Goal: Task Accomplishment & Management: Use online tool/utility

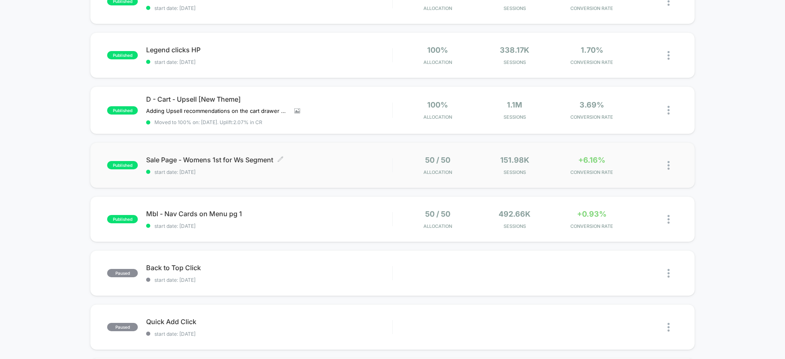
scroll to position [328, 0]
click at [299, 175] on div "published Sale Page - Womens 1st for Ws Segment start date: [DATE] 50 / 50 Allo…" at bounding box center [392, 165] width 604 height 46
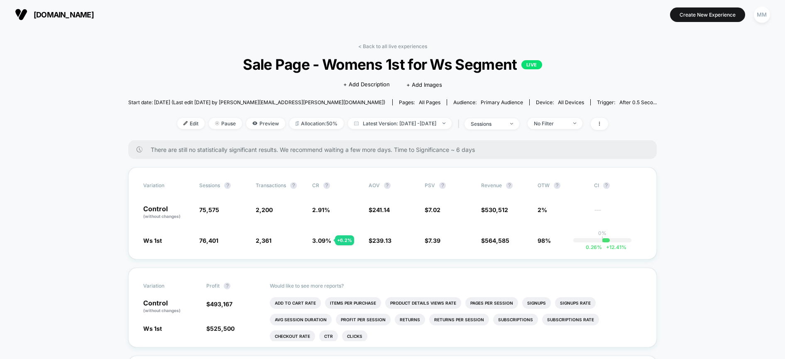
scroll to position [1, 0]
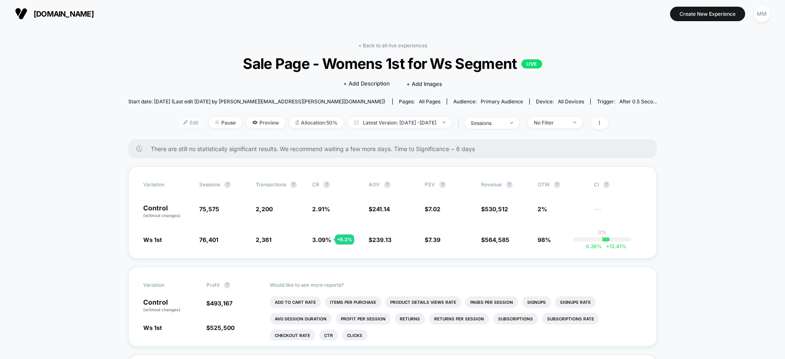
click at [177, 124] on span "Edit" at bounding box center [190, 122] width 27 height 11
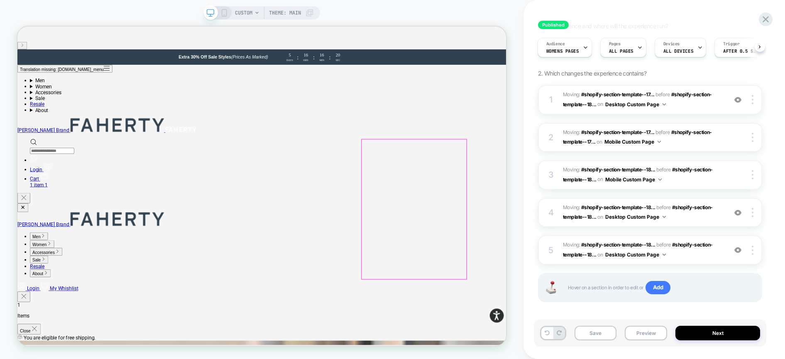
scroll to position [106, 0]
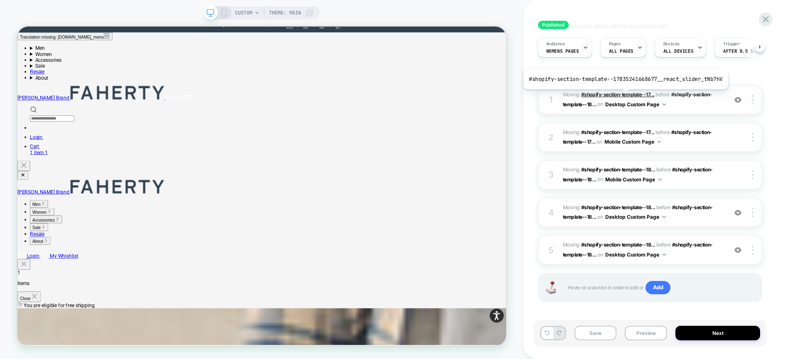
click at [623, 95] on span "#shopify-section-template--17..." at bounding box center [617, 94] width 73 height 6
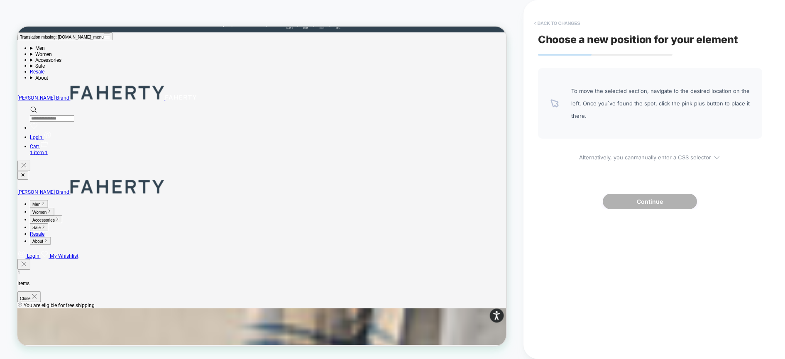
click at [543, 20] on button "< Back to changes" at bounding box center [556, 23] width 55 height 13
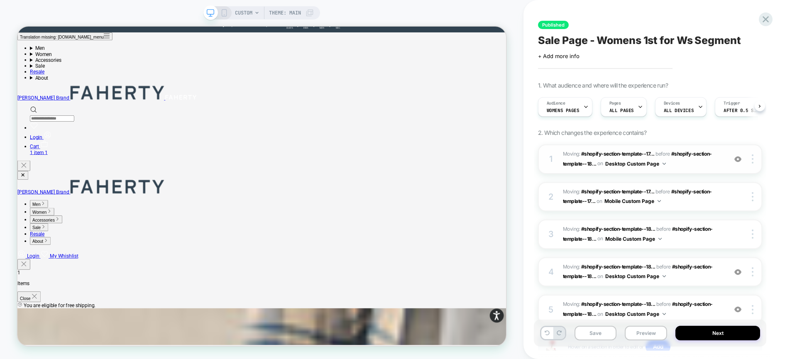
scroll to position [0, 0]
click at [597, 191] on span "#shopify-section-template--17..." at bounding box center [617, 191] width 73 height 6
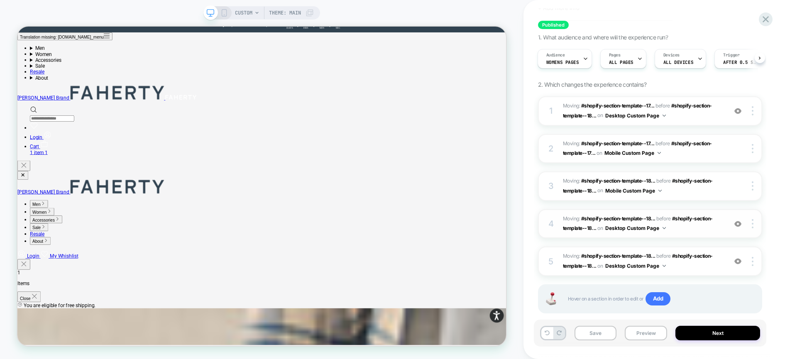
scroll to position [49, 0]
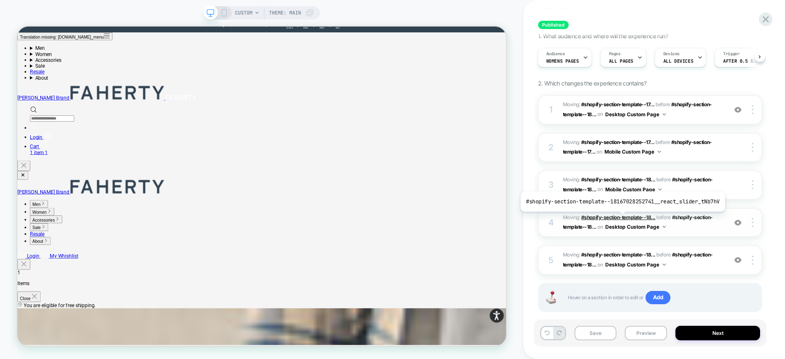
click at [621, 218] on span "#shopify-section-template--18..." at bounding box center [618, 217] width 74 height 6
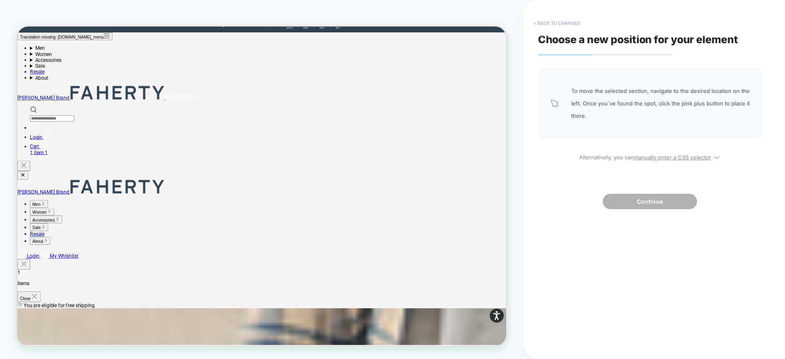
click at [569, 24] on button "< Back to changes" at bounding box center [556, 23] width 55 height 13
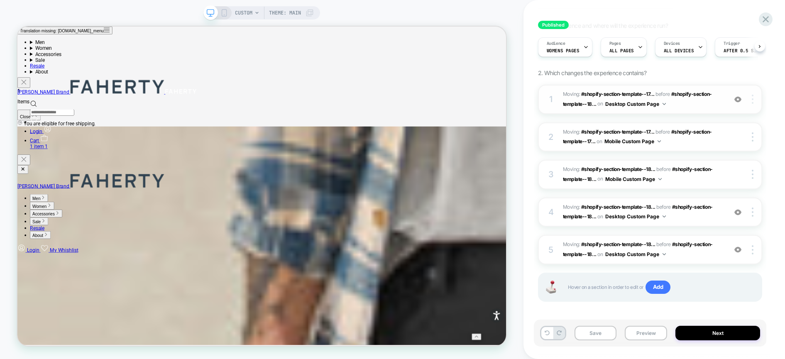
click at [754, 99] on div at bounding box center [753, 99] width 16 height 9
click at [656, 288] on span "Add" at bounding box center [657, 287] width 25 height 13
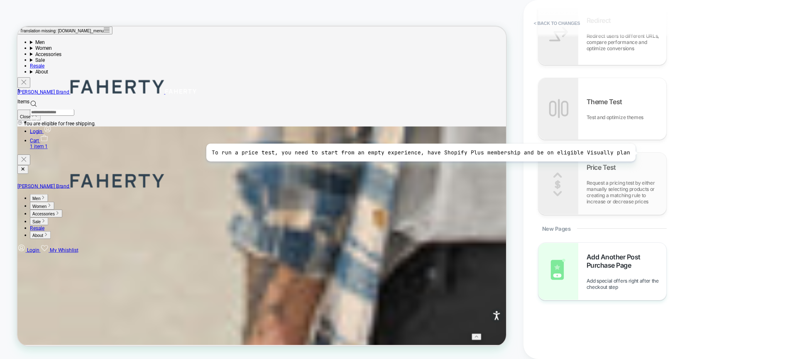
scroll to position [678, 0]
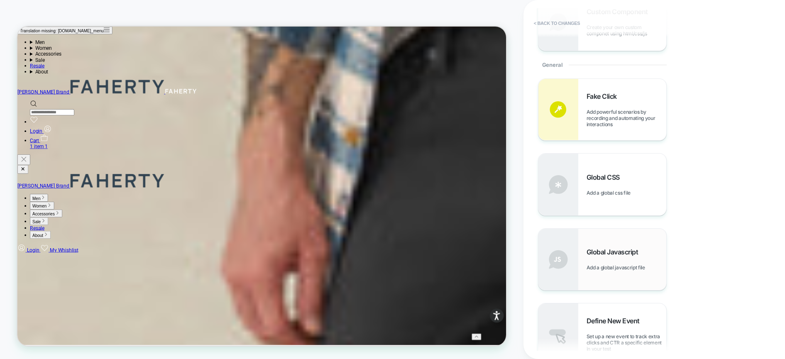
scroll to position [333, 0]
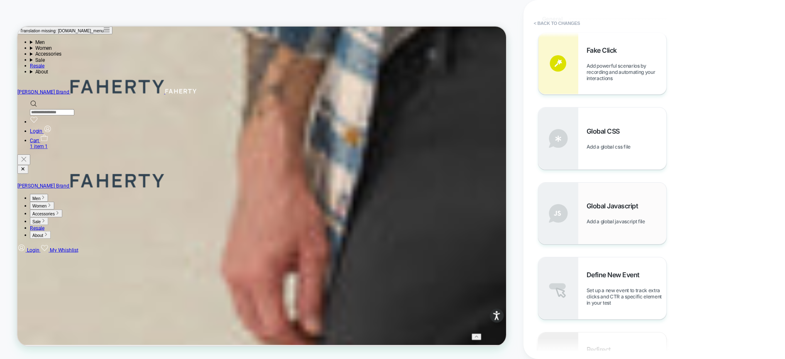
click at [590, 209] on span "Global Javascript" at bounding box center [614, 206] width 56 height 8
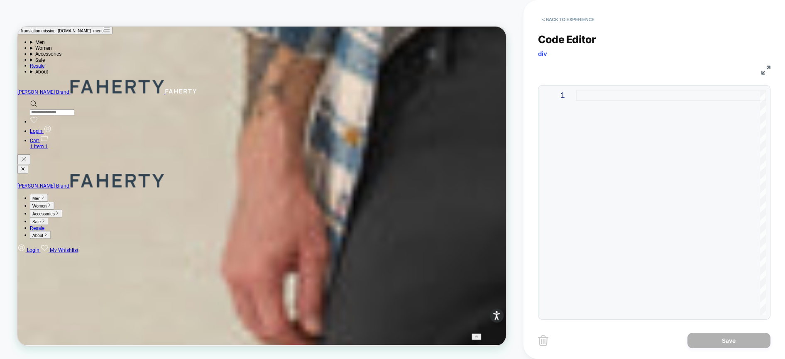
click at [595, 139] on div at bounding box center [671, 202] width 190 height 225
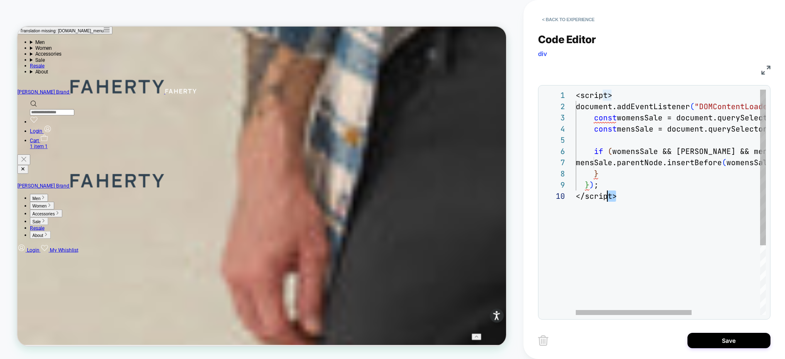
scroll to position [101, 0]
drag, startPoint x: 613, startPoint y: 197, endPoint x: 562, endPoint y: 196, distance: 51.0
click at [576, 196] on div "<script> document.addEventListener ( "DOMContentLoaded" , function ( ) { const …" at bounding box center [727, 253] width 302 height 326
click at [585, 94] on div "<script> document.addEventListener ( "DOMContentLoaded" , function ( ) { const …" at bounding box center [727, 253] width 302 height 326
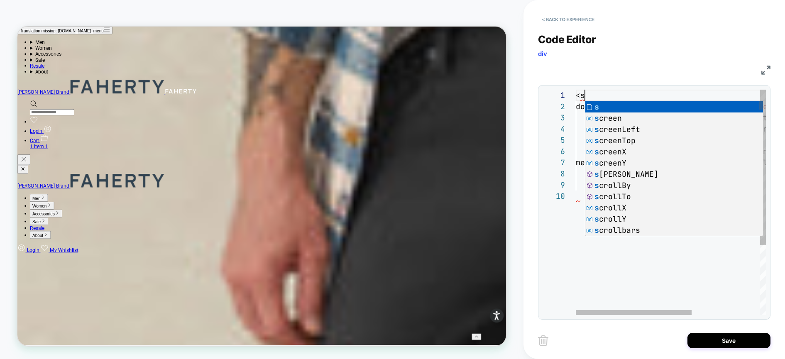
type textarea "**********"
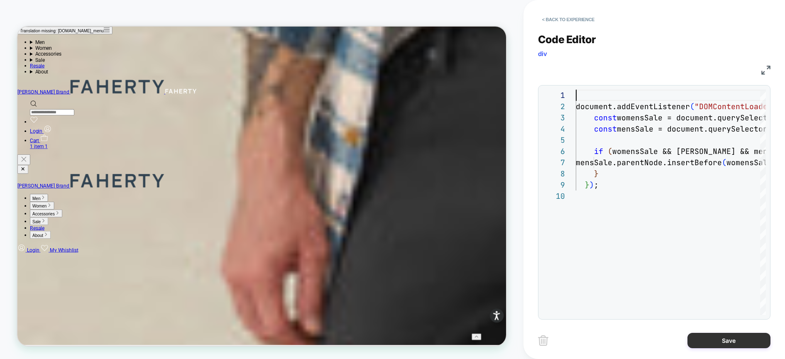
click at [743, 343] on button "Save" at bounding box center [728, 340] width 83 height 15
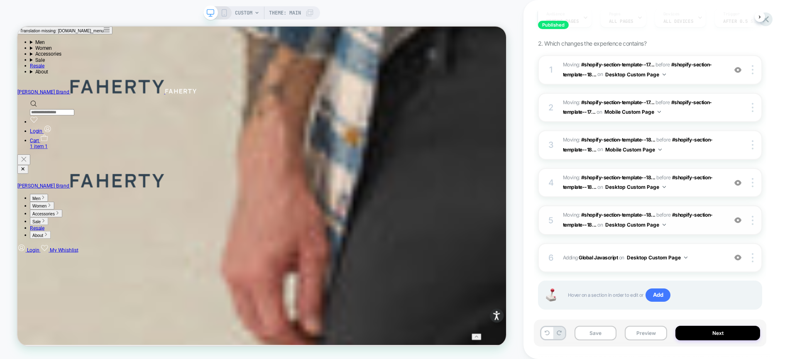
scroll to position [102, 0]
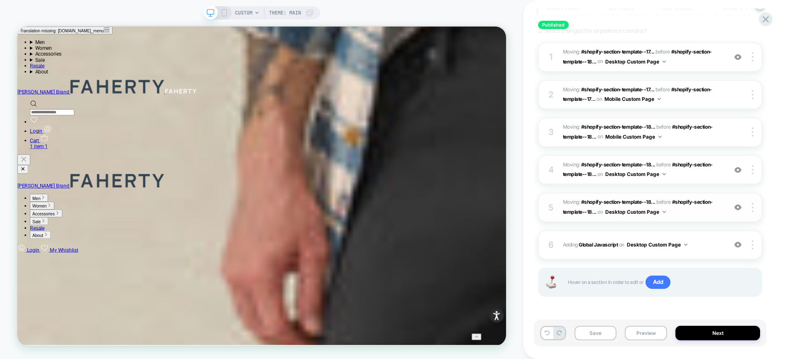
click at [739, 205] on img at bounding box center [737, 207] width 7 height 7
click at [755, 206] on div at bounding box center [753, 207] width 16 height 9
click at [726, 206] on div "Delete" at bounding box center [703, 207] width 74 height 22
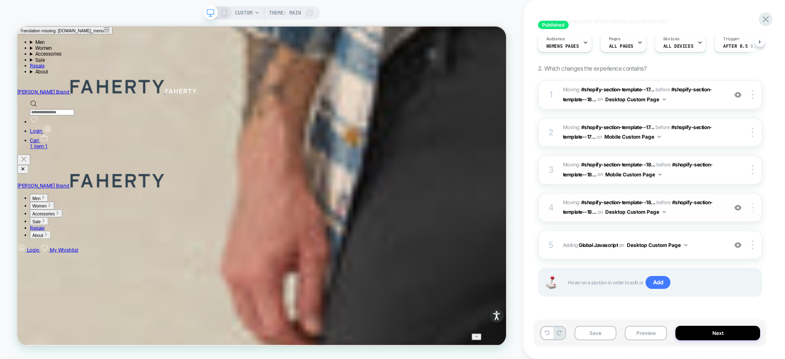
click at [754, 211] on div at bounding box center [753, 207] width 16 height 9
click at [755, 212] on div at bounding box center [753, 208] width 16 height 9
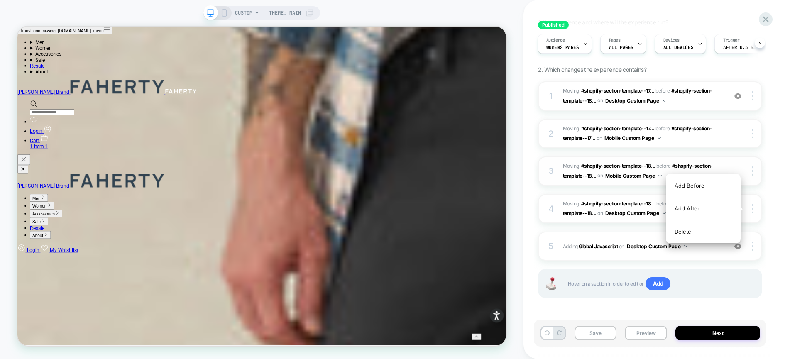
click at [714, 233] on div "Delete" at bounding box center [703, 231] width 74 height 22
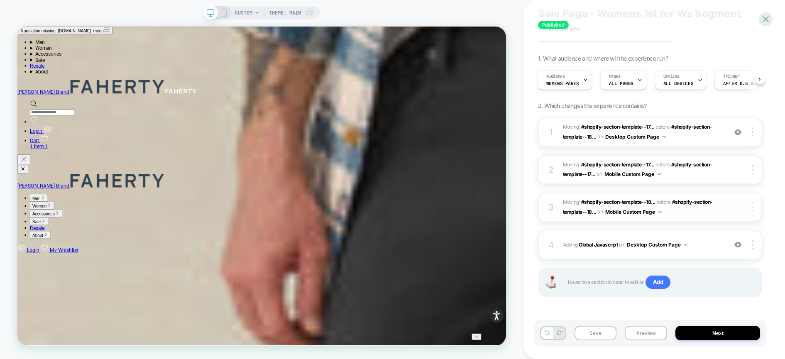
click at [755, 206] on div at bounding box center [753, 206] width 16 height 9
click at [755, 208] on div at bounding box center [753, 207] width 16 height 9
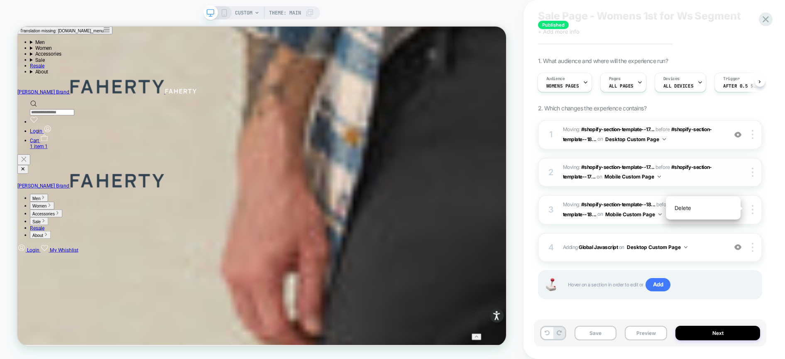
drag, startPoint x: 712, startPoint y: 210, endPoint x: 734, endPoint y: 190, distance: 30.0
click at [712, 210] on div "Delete" at bounding box center [703, 208] width 74 height 22
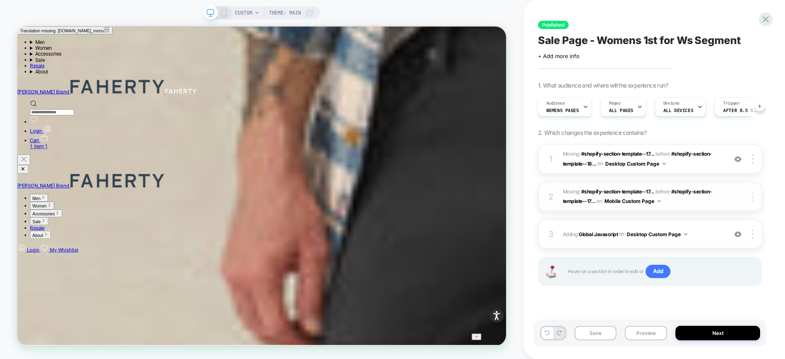
click at [754, 194] on div at bounding box center [753, 196] width 16 height 9
click at [678, 197] on span "Moving: #shopify-section-template--17... #shopify-section-template--17835241668…" at bounding box center [643, 197] width 160 height 20
click at [754, 195] on div at bounding box center [753, 196] width 16 height 9
click at [688, 197] on div "Delete" at bounding box center [703, 196] width 74 height 22
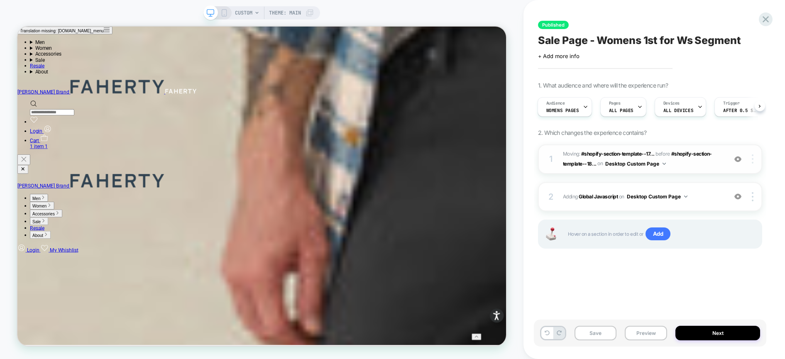
click at [755, 163] on div at bounding box center [753, 158] width 16 height 9
click at [693, 184] on div "Delete" at bounding box center [703, 182] width 74 height 22
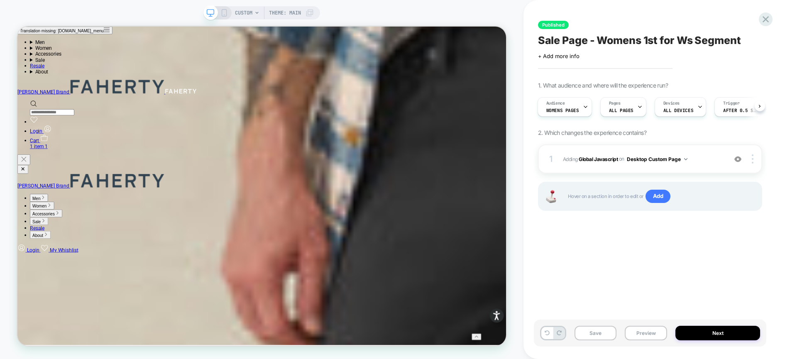
click at [686, 253] on div "Published Sale Page - Womens 1st for Ws Segment Click to edit experience detail…" at bounding box center [650, 179] width 232 height 342
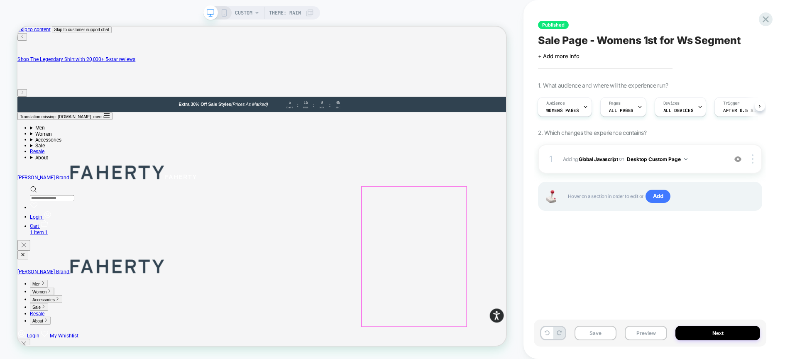
scroll to position [19, 0]
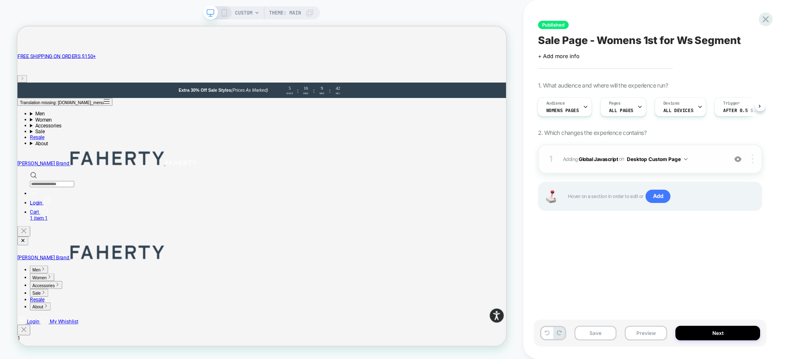
click at [752, 157] on img at bounding box center [752, 158] width 2 height 9
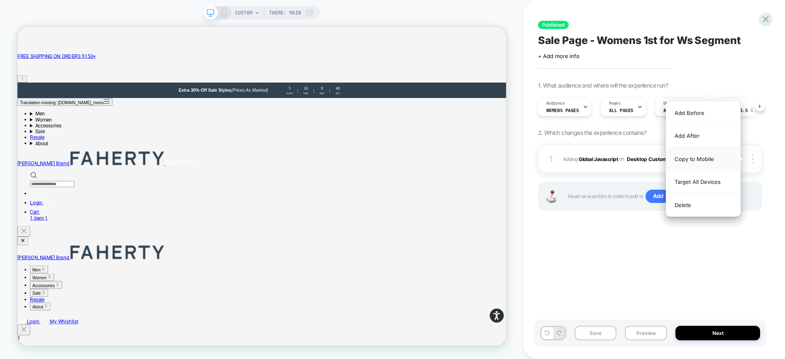
click at [715, 159] on div "Copy to Mobile" at bounding box center [703, 159] width 74 height 23
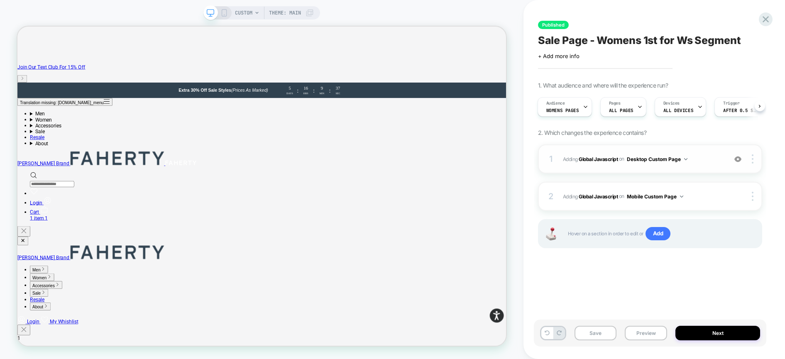
click at [675, 157] on button "Desktop Custom Page" at bounding box center [657, 159] width 61 height 10
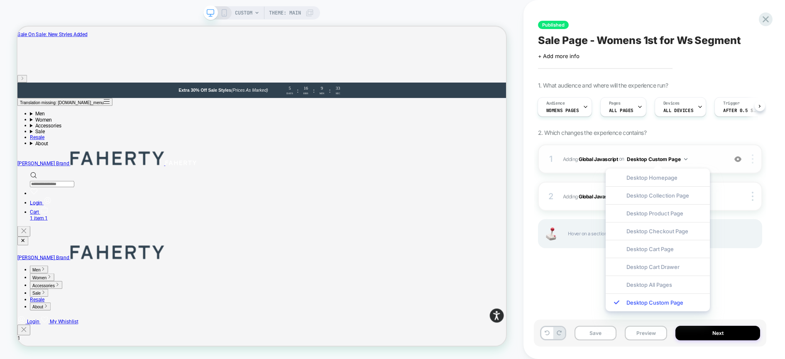
click at [753, 161] on div at bounding box center [753, 158] width 16 height 9
click at [771, 170] on div "Published Sale Page - Womens 1st for Ws Segment Click to edit experience detail…" at bounding box center [653, 179] width 261 height 359
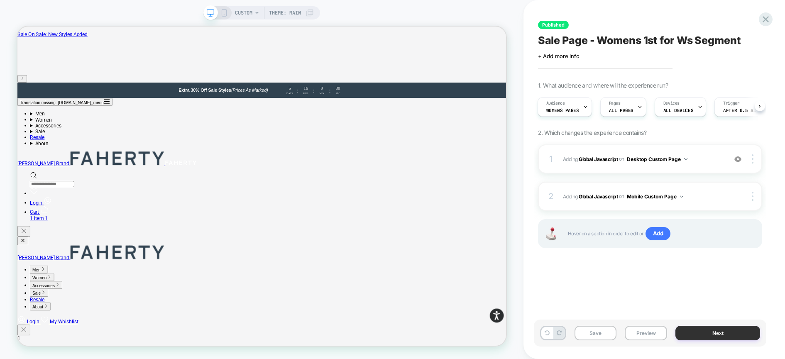
click at [722, 331] on button "Next" at bounding box center [717, 333] width 85 height 15
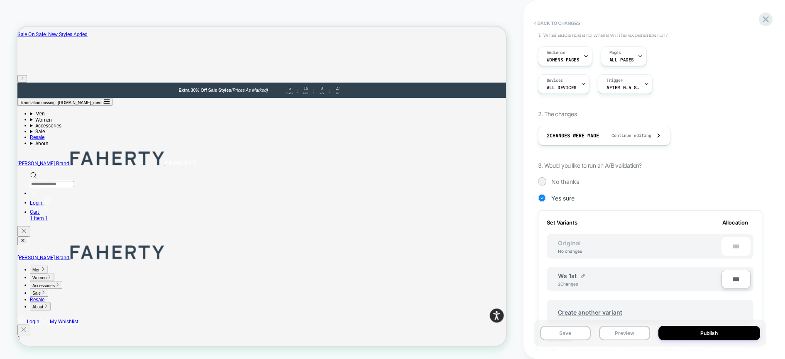
scroll to position [0, 0]
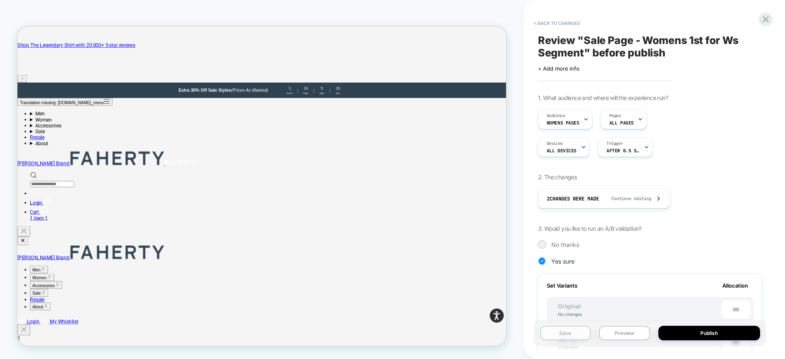
click at [580, 331] on button "Save" at bounding box center [565, 333] width 51 height 15
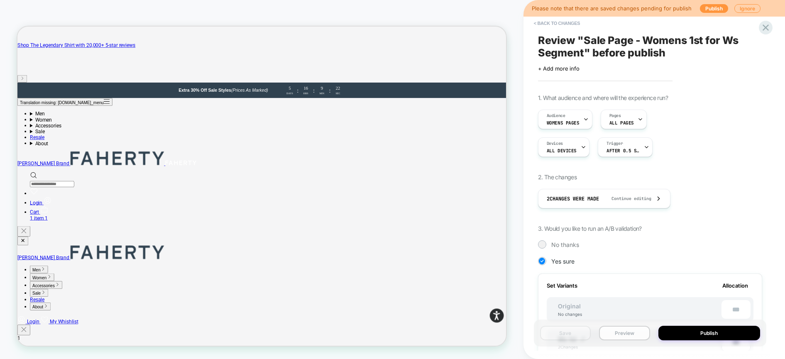
click at [634, 333] on button "Preview" at bounding box center [624, 333] width 51 height 15
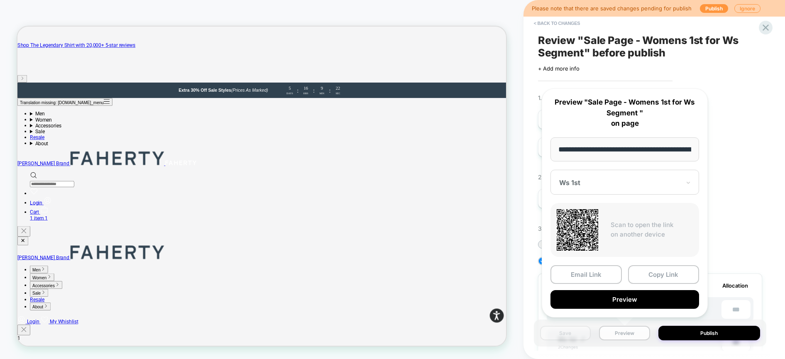
scroll to position [0, 55]
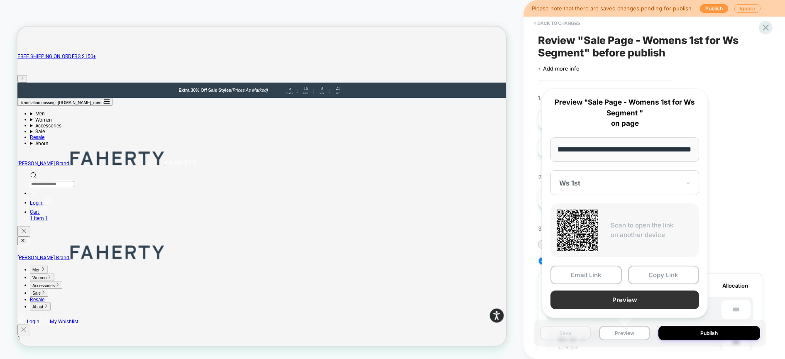
click at [633, 299] on button "Preview" at bounding box center [624, 299] width 149 height 19
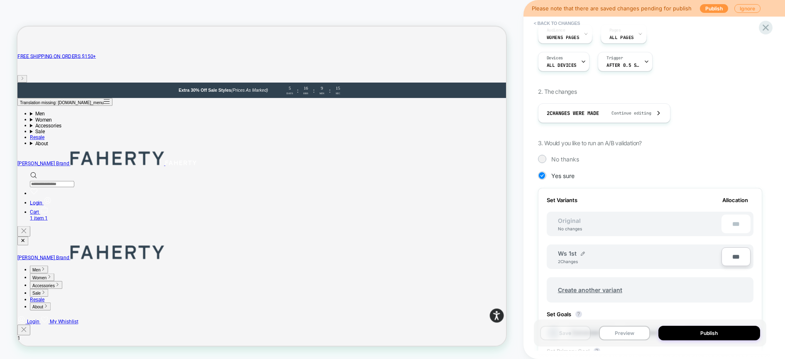
scroll to position [0, 0]
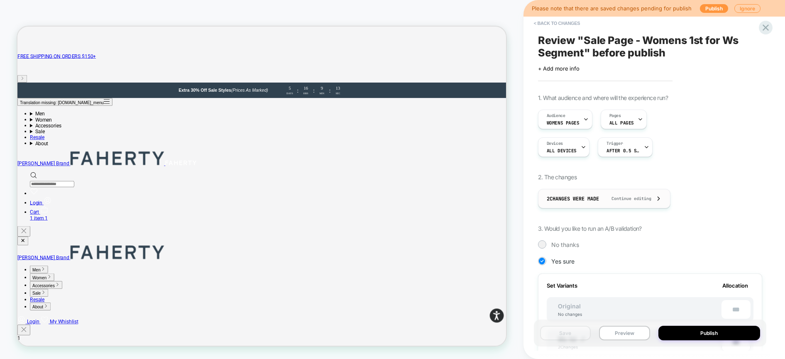
click at [622, 201] on div "2 Changes were made Continue editing" at bounding box center [603, 198] width 115 height 19
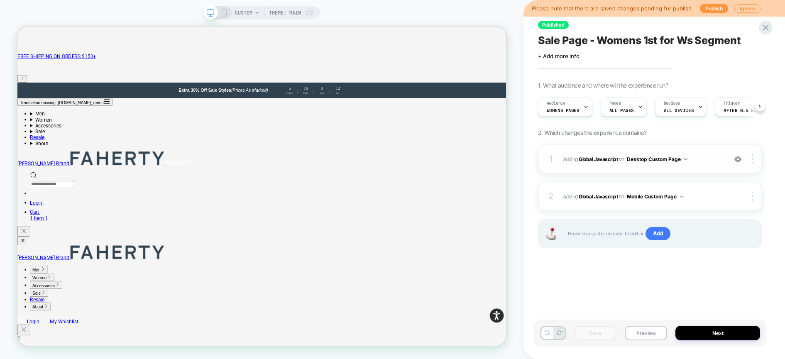
scroll to position [0, 0]
click at [606, 158] on b "Global Javascript" at bounding box center [597, 159] width 39 height 6
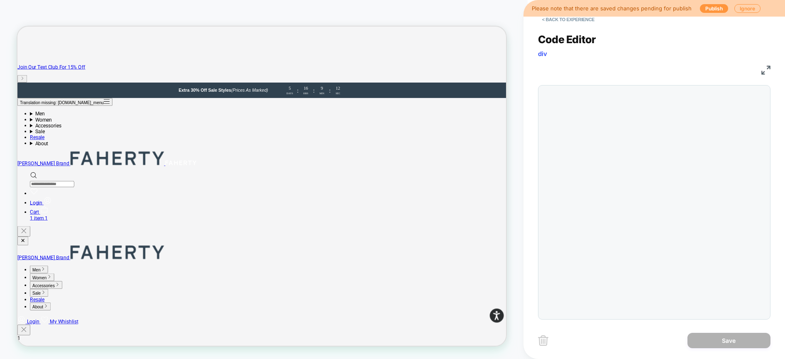
scroll to position [90, 0]
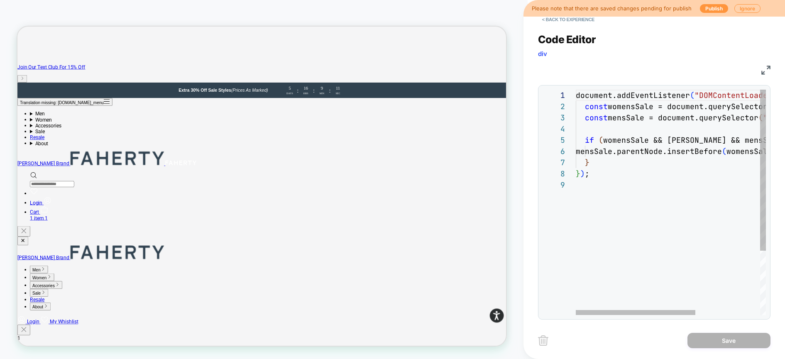
click at [643, 165] on div "document.addEventListener ( "DOMContentLoaded" , function ( ) { const womensSal…" at bounding box center [722, 247] width 293 height 315
click at [583, 176] on div "document.addEventListener ( "DOMContentLoaded" , function ( ) { const womensSal…" at bounding box center [722, 247] width 293 height 315
click at [577, 174] on div "document.addEventListener ( "DOMContentLoaded" , function ( ) { const womensSal…" at bounding box center [722, 247] width 293 height 315
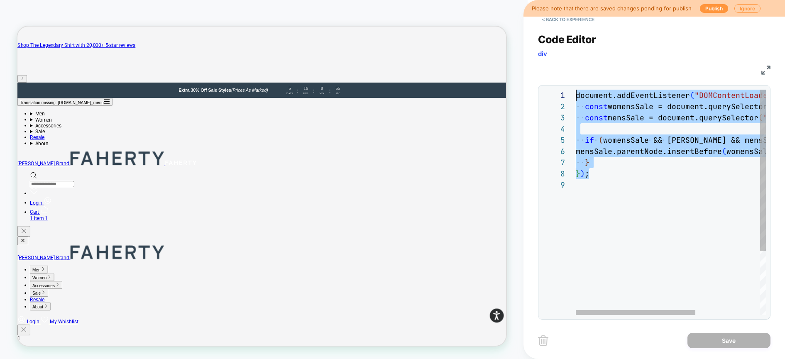
scroll to position [0, 0]
drag, startPoint x: 592, startPoint y: 175, endPoint x: 557, endPoint y: 96, distance: 86.4
click at [576, 96] on div "document.addEventListener ( "DOMContentLoaded" , function ( ) { const womensSal…" at bounding box center [722, 247] width 293 height 315
click at [643, 184] on div at bounding box center [722, 184] width 293 height 11
drag, startPoint x: 568, startPoint y: 129, endPoint x: 555, endPoint y: 91, distance: 39.9
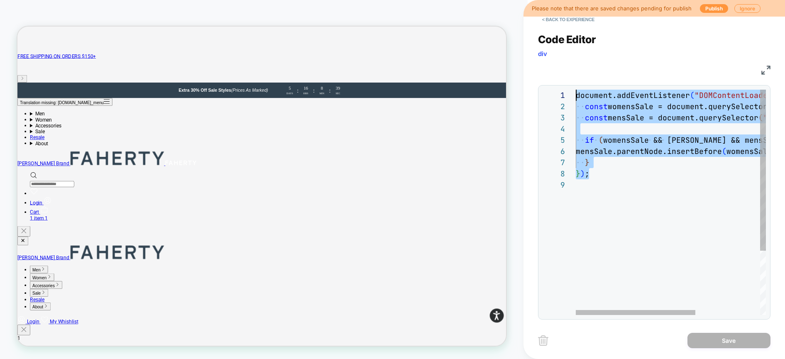
click at [576, 91] on div "document.addEventListener ( "DOMContentLoaded" , function ( ) { const womensSal…" at bounding box center [722, 247] width 293 height 315
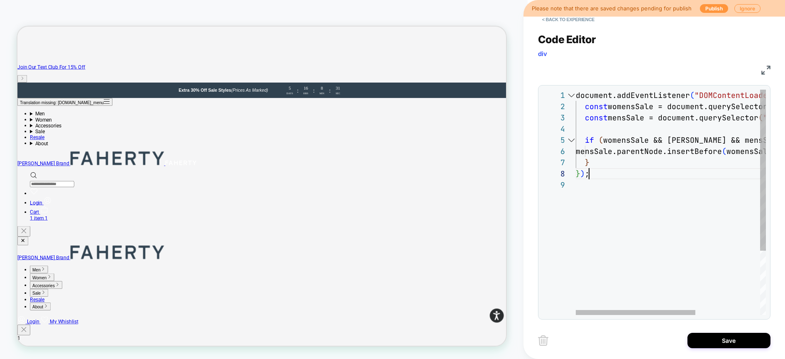
click at [625, 172] on div "document.addEventListener ( "DOMContentLoaded" , function ( ) { const womensSal…" at bounding box center [722, 247] width 293 height 315
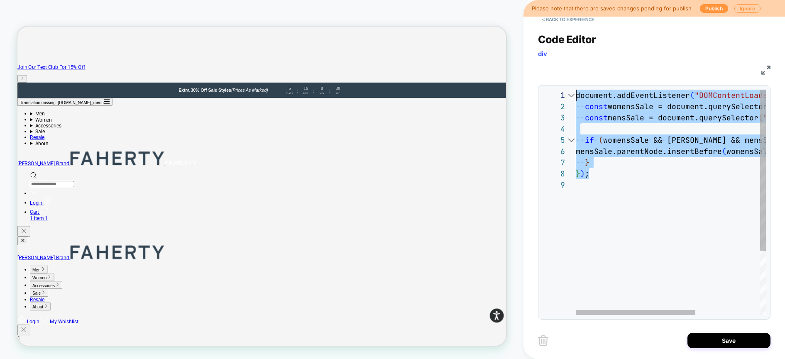
drag, startPoint x: 606, startPoint y: 171, endPoint x: 554, endPoint y: 82, distance: 102.8
click at [576, 90] on div "document.addEventListener ( "DOMContentLoaded" , function ( ) { const womensSal…" at bounding box center [722, 247] width 293 height 315
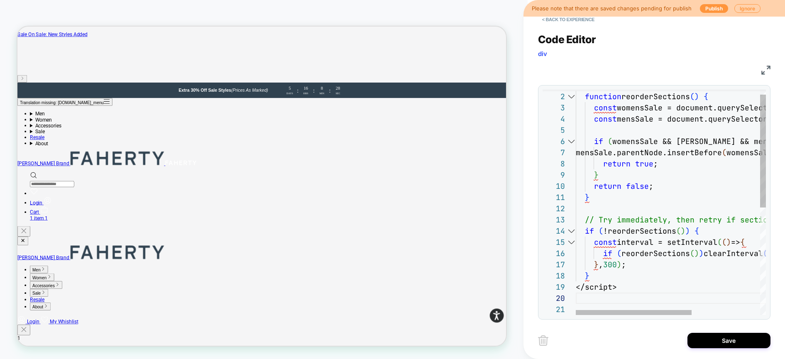
scroll to position [90, 0]
drag, startPoint x: 617, startPoint y: 290, endPoint x: 570, endPoint y: 288, distance: 47.4
click at [569, 288] on div "**********" at bounding box center [653, 202] width 223 height 225
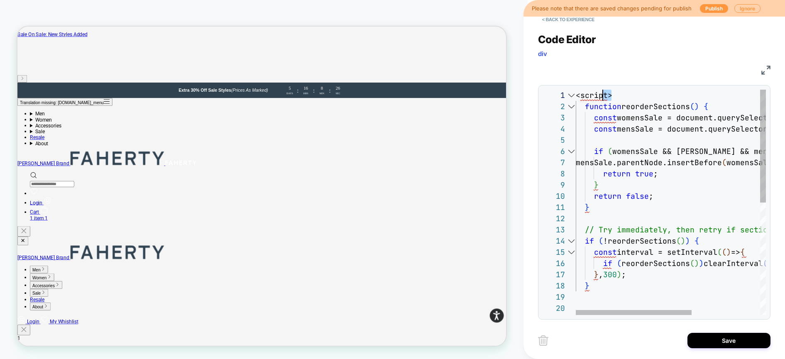
scroll to position [0, 5]
drag, startPoint x: 610, startPoint y: 96, endPoint x: 576, endPoint y: 96, distance: 34.0
click at [577, 96] on span "<script>" at bounding box center [594, 95] width 37 height 10
type textarea "**********"
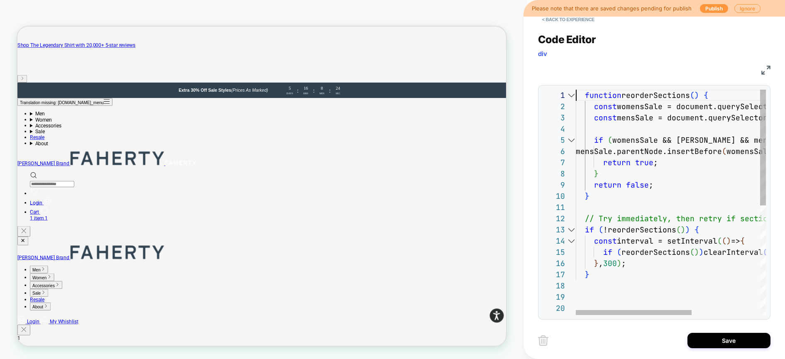
scroll to position [0, 0]
click at [712, 349] on div "Save" at bounding box center [654, 340] width 232 height 21
click at [714, 344] on button "Save" at bounding box center [728, 340] width 83 height 15
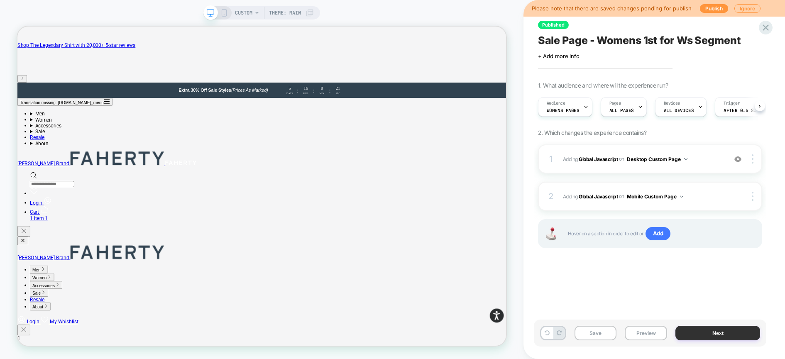
scroll to position [0, 0]
click at [698, 333] on button "Next" at bounding box center [717, 333] width 85 height 15
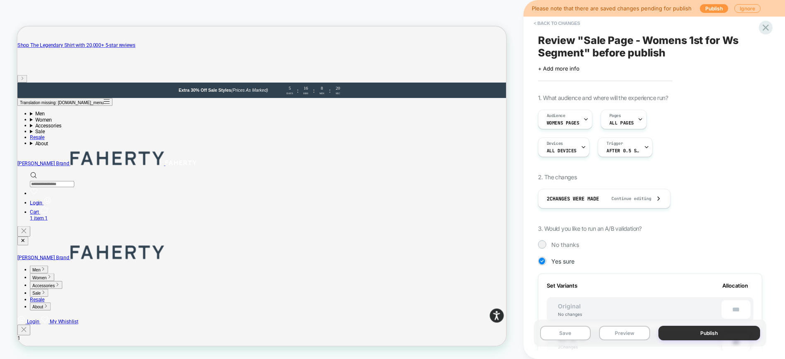
click at [698, 334] on button "Publish" at bounding box center [709, 333] width 102 height 15
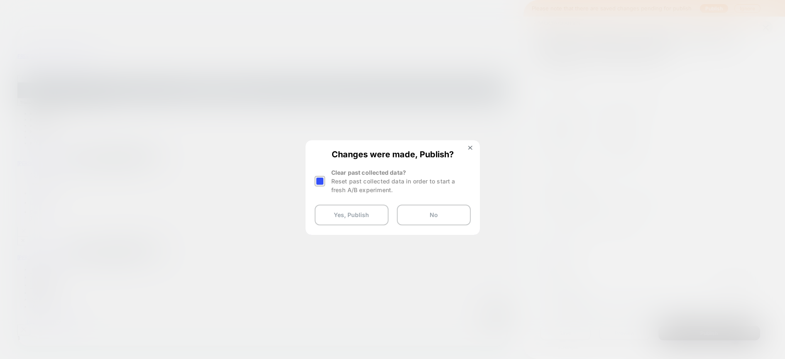
click at [318, 181] on div at bounding box center [320, 181] width 10 height 10
drag, startPoint x: 335, startPoint y: 217, endPoint x: 339, endPoint y: 210, distance: 8.0
click at [335, 217] on button "Yes, Publish" at bounding box center [352, 215] width 74 height 21
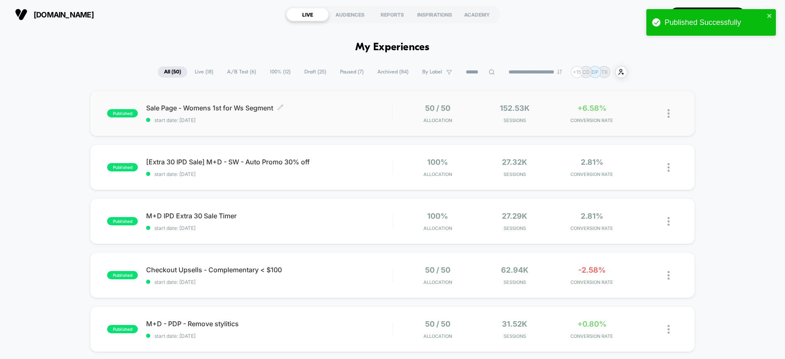
click at [357, 118] on span "start date: [DATE]" at bounding box center [269, 120] width 246 height 6
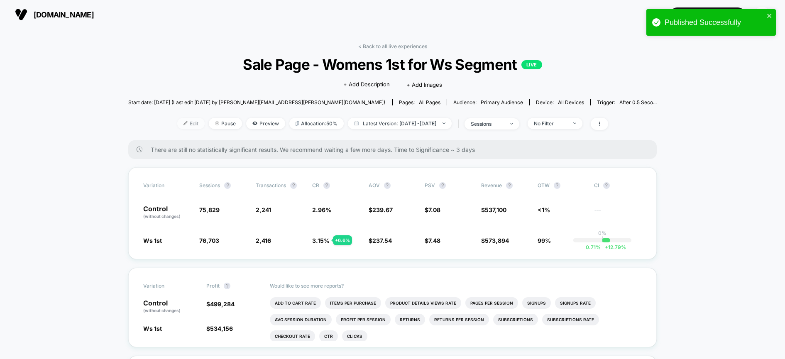
click at [183, 123] on img at bounding box center [185, 123] width 4 height 4
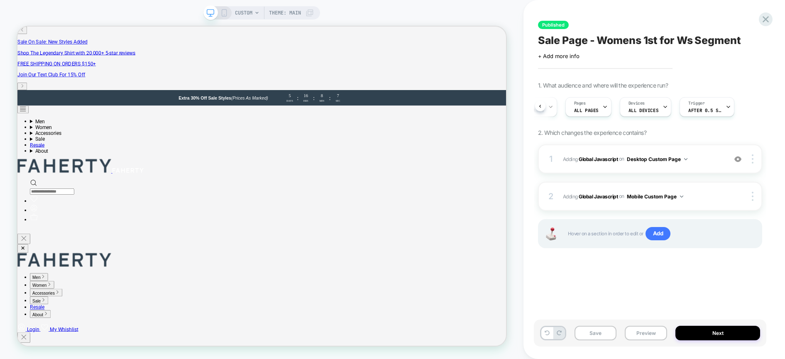
scroll to position [0, 35]
click at [727, 333] on button "Next" at bounding box center [717, 333] width 85 height 15
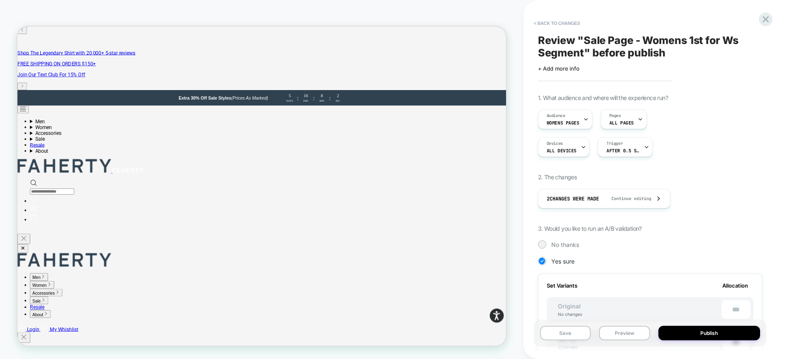
scroll to position [19, 0]
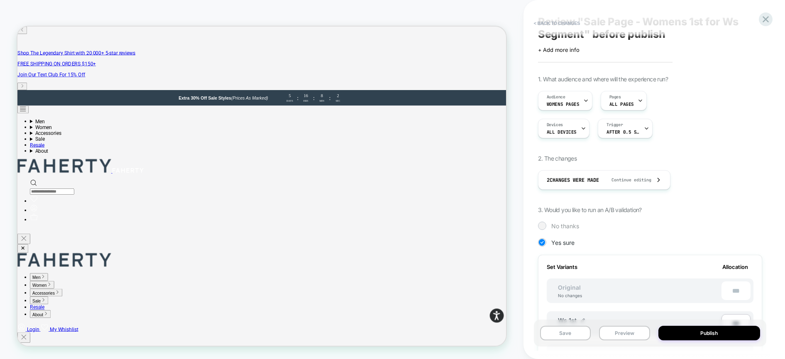
click at [563, 229] on div "1. What audience and where will the experience run? Audience Womens pages Pages…" at bounding box center [650, 309] width 224 height 466
click at [574, 227] on span "No thanks" at bounding box center [565, 225] width 28 height 7
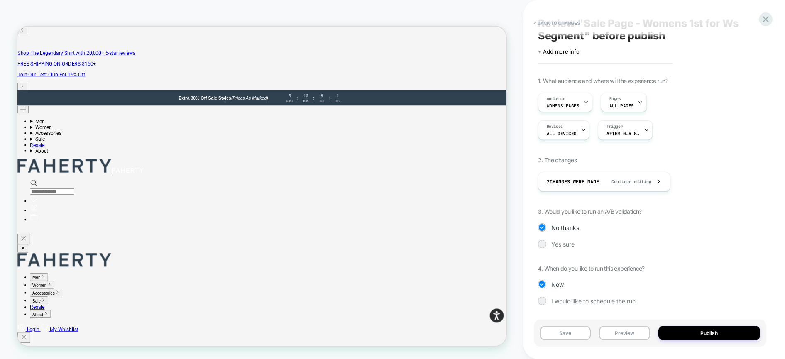
scroll to position [17, 0]
click at [710, 333] on button "Publish" at bounding box center [709, 333] width 102 height 15
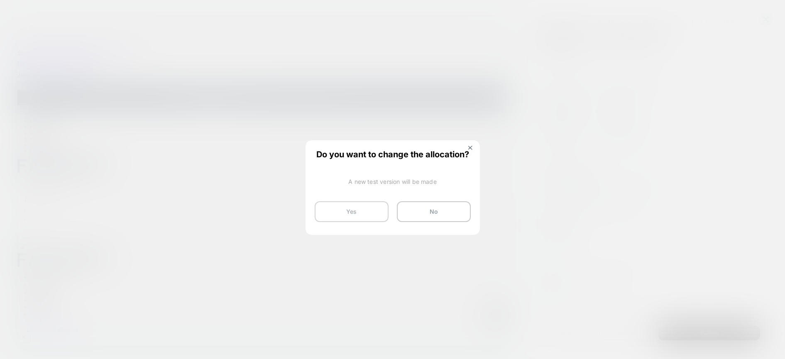
click at [329, 214] on button "Yes" at bounding box center [352, 211] width 74 height 21
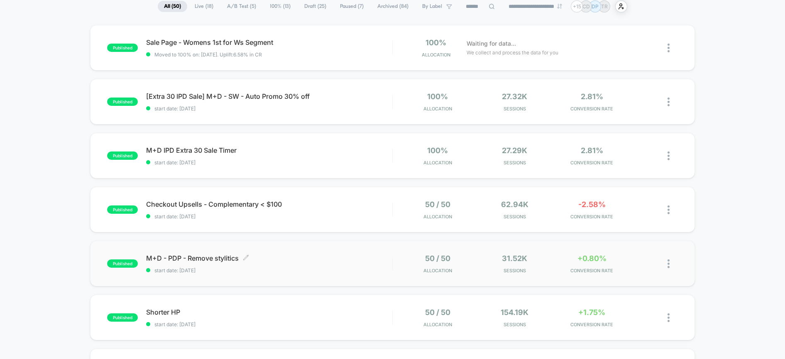
scroll to position [63, 0]
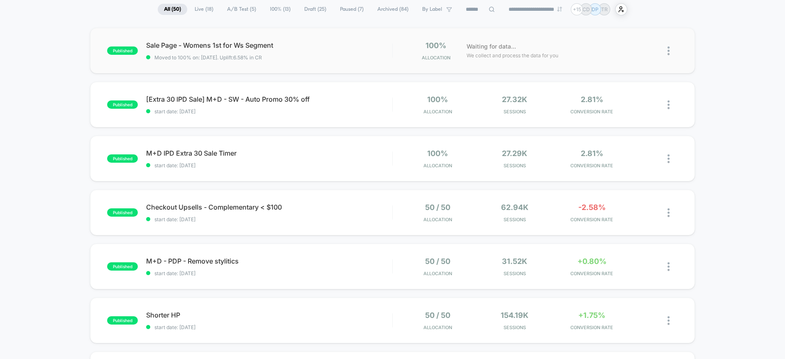
click at [312, 63] on div "published Sale Page - Womens 1st for Ws Segment Moved to 100% on: [DATE] . Upli…" at bounding box center [392, 51] width 604 height 46
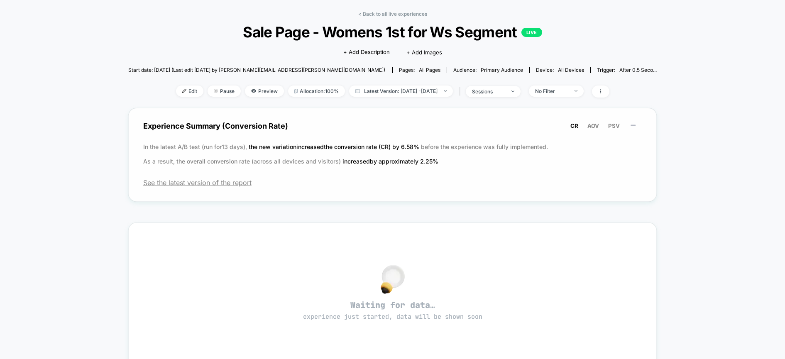
scroll to position [37, 0]
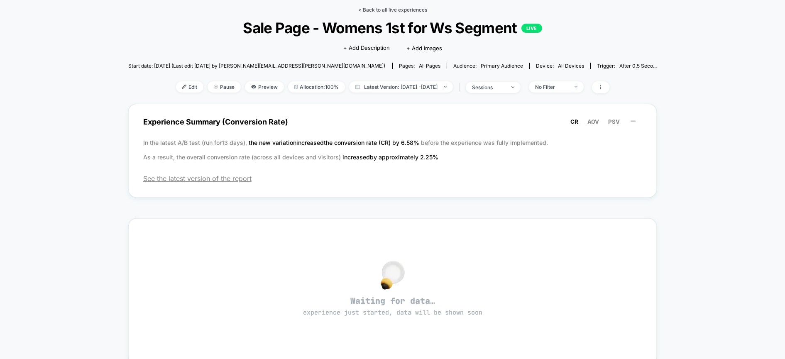
click at [378, 7] on link "< Back to all live experiences" at bounding box center [392, 10] width 69 height 6
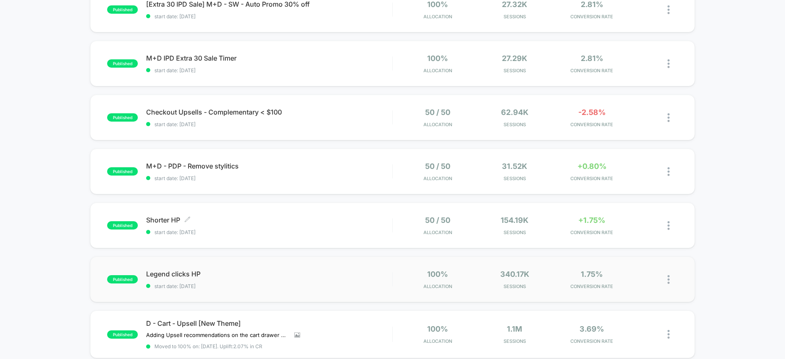
scroll to position [165, 0]
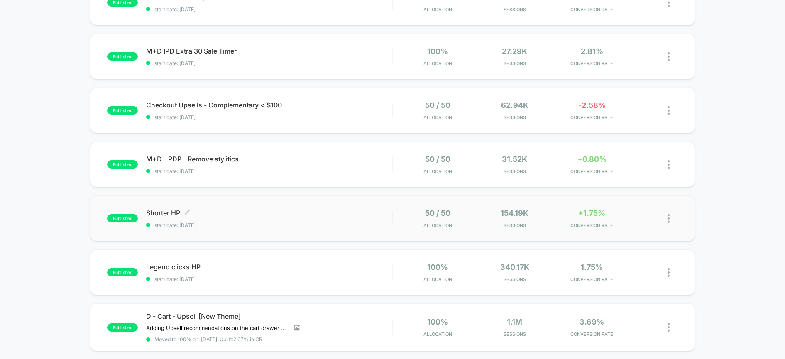
click at [337, 222] on span "start date: [DATE]" at bounding box center [269, 225] width 246 height 6
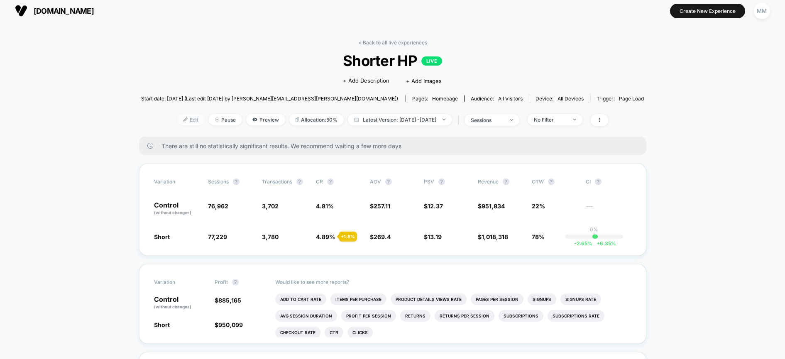
scroll to position [5, 0]
click at [177, 119] on span "Edit" at bounding box center [190, 118] width 27 height 11
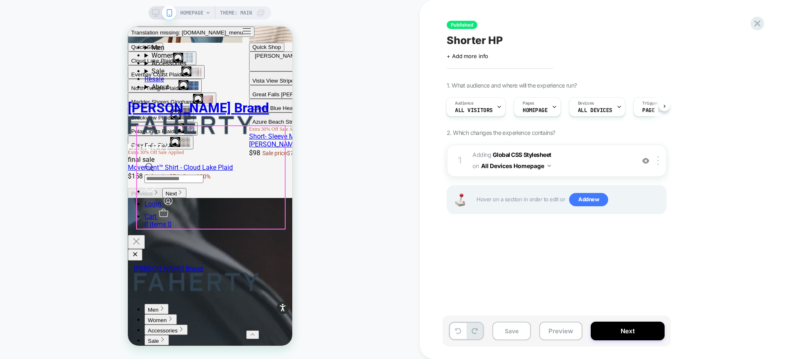
scroll to position [1784, 0]
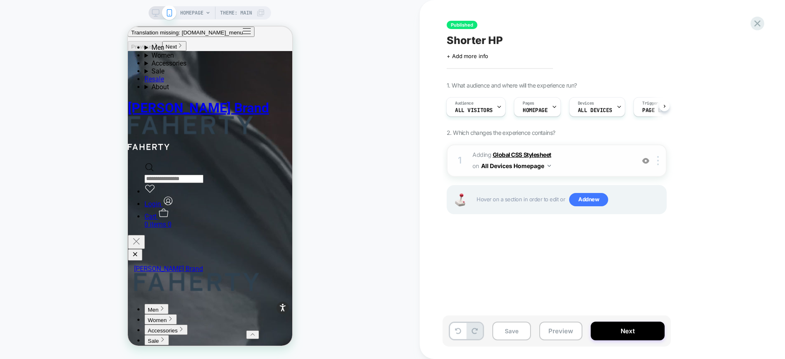
click at [518, 155] on b "Global CSS Stylesheet" at bounding box center [522, 154] width 59 height 7
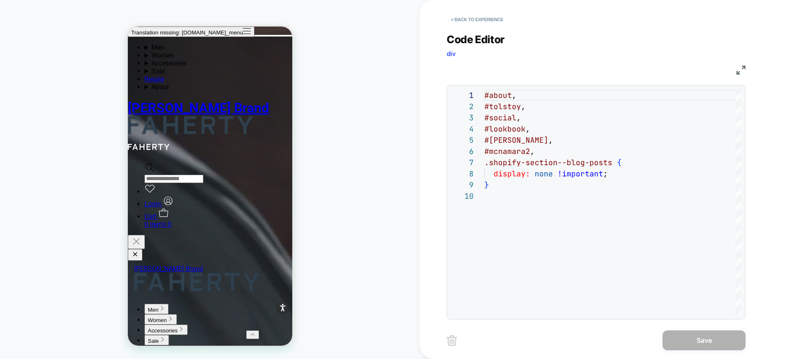
scroll to position [2176, 0]
click at [525, 109] on div "#about , #tolstoy , #social , #lookbook , #[PERSON_NAME] , #mcnamara2 , .shopif…" at bounding box center [612, 253] width 256 height 326
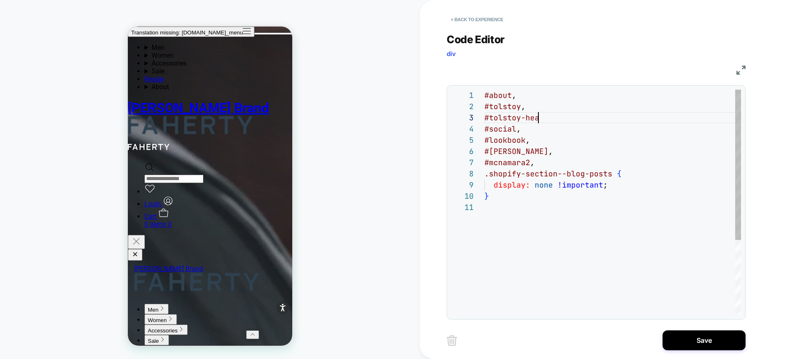
scroll to position [22, 67]
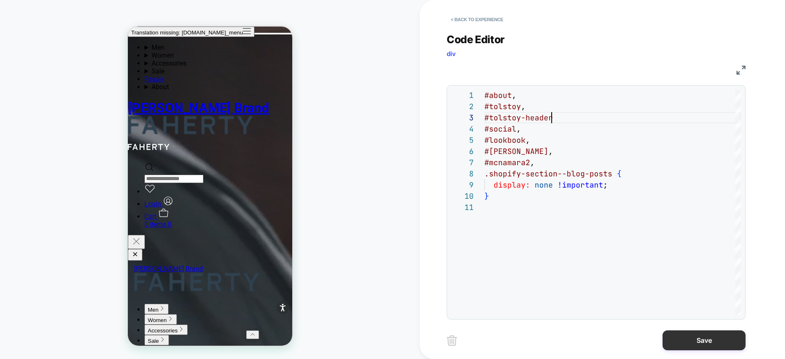
type textarea "**********"
click at [689, 346] on button "Save" at bounding box center [703, 340] width 83 height 20
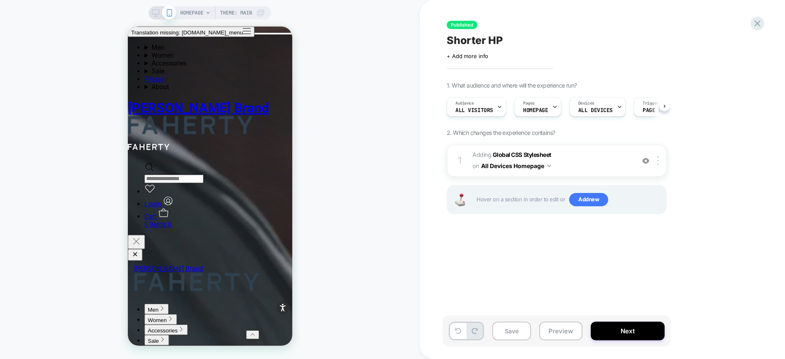
scroll to position [0, 0]
click at [629, 335] on button "Next" at bounding box center [627, 331] width 74 height 19
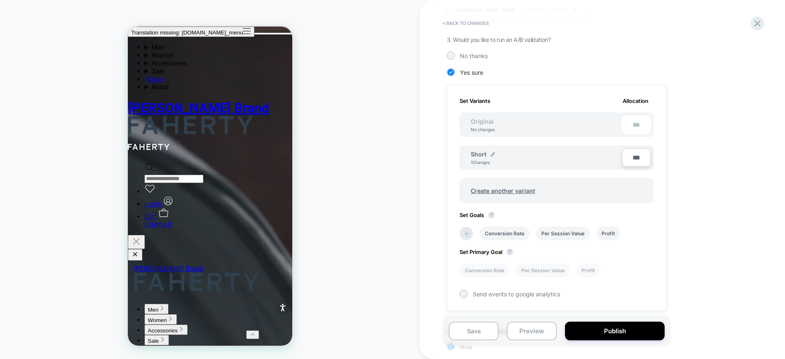
scroll to position [239, 0]
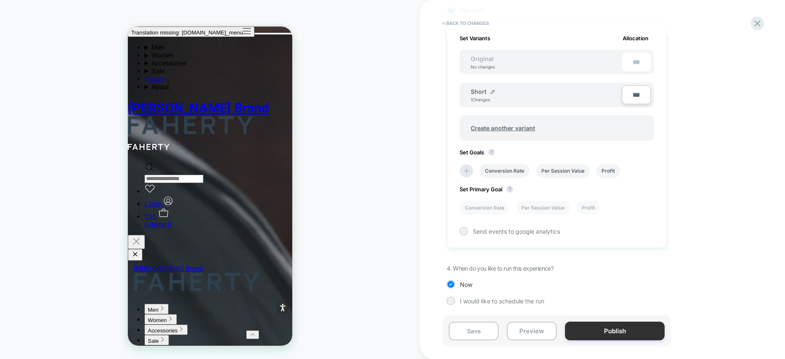
click at [611, 330] on button "Publish" at bounding box center [615, 331] width 100 height 19
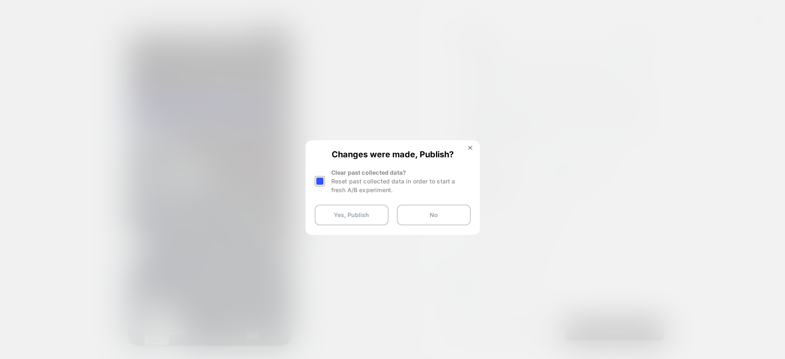
click at [321, 181] on div at bounding box center [320, 181] width 10 height 10
click at [329, 220] on button "Yes, Publish" at bounding box center [352, 215] width 74 height 21
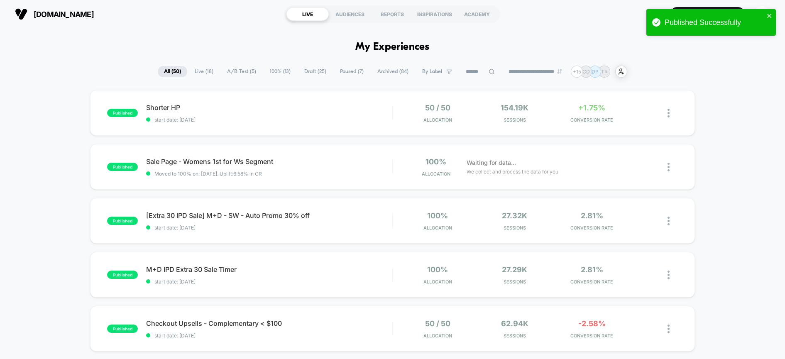
scroll to position [2, 0]
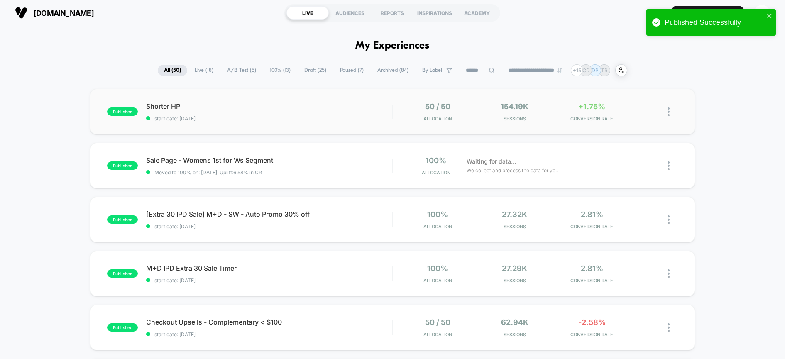
click at [336, 123] on div "published Shorter HP start date: [DATE] 50 / 50 Allocation 154.19k Sessions +1.…" at bounding box center [392, 112] width 604 height 46
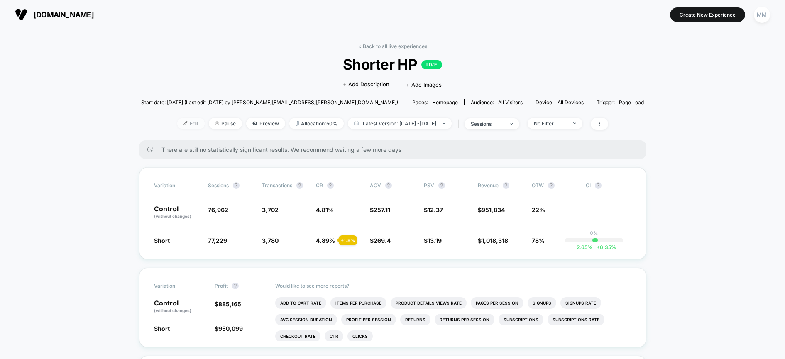
click at [177, 124] on span "Edit" at bounding box center [190, 123] width 27 height 11
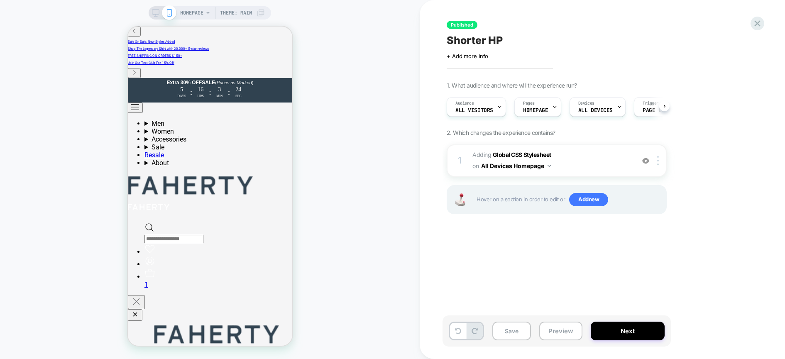
scroll to position [0, 0]
click at [525, 155] on b "Global CSS Stylesheet" at bounding box center [522, 154] width 59 height 7
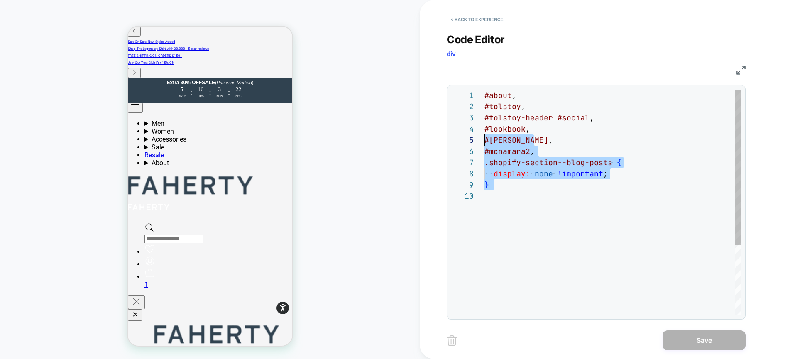
scroll to position [22, 0]
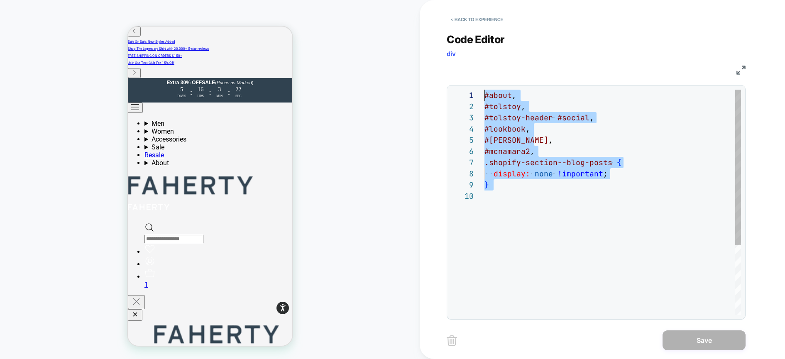
drag, startPoint x: 487, startPoint y: 147, endPoint x: 481, endPoint y: 88, distance: 59.2
click at [484, 90] on div "#about , #tolstoy , #tolstoy-header #social , #lookbook , #[PERSON_NAME] , #mcn…" at bounding box center [612, 253] width 256 height 326
click at [588, 140] on div "#about , #tolstoy , #tolstoy-header #social , #lookbook , #[PERSON_NAME] , #mcn…" at bounding box center [612, 253] width 256 height 326
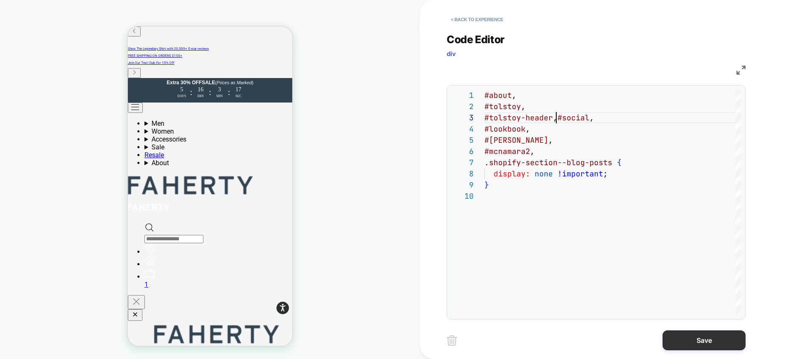
type textarea "**********"
click at [693, 341] on button "Save" at bounding box center [703, 340] width 83 height 20
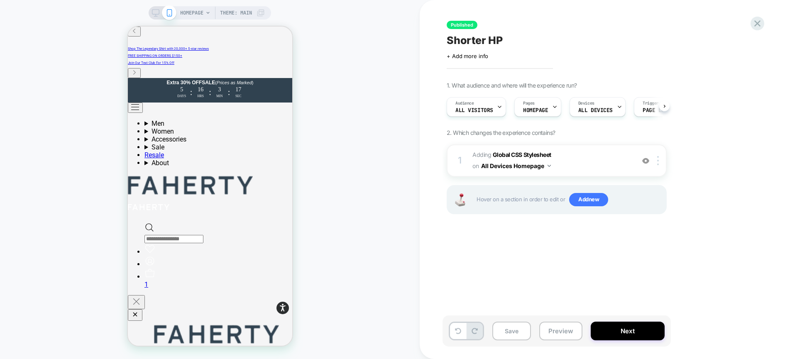
scroll to position [0, 0]
click at [615, 328] on button "Next" at bounding box center [627, 331] width 74 height 19
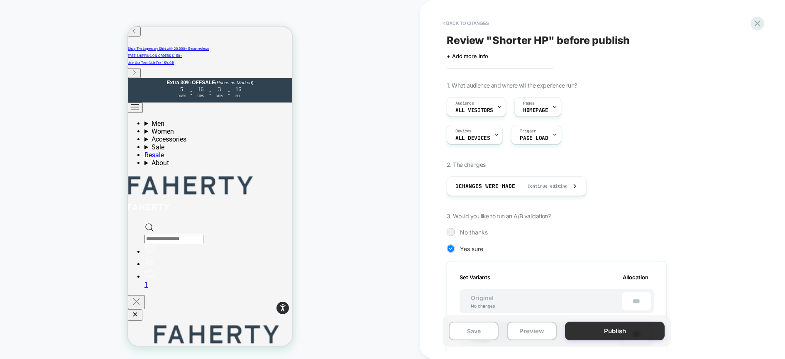
click at [612, 329] on button "Publish" at bounding box center [615, 331] width 100 height 19
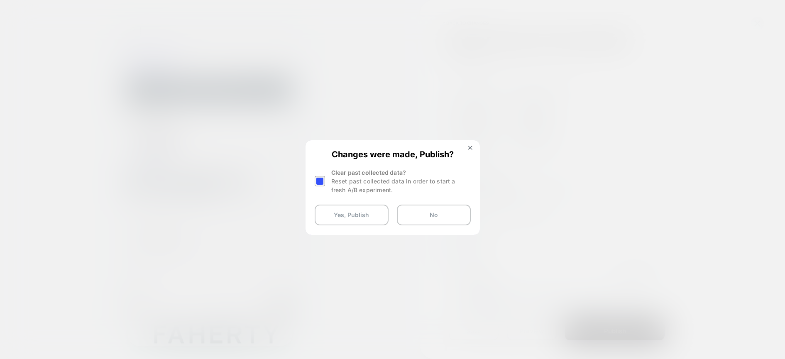
click at [322, 178] on div at bounding box center [320, 181] width 10 height 10
click at [330, 217] on button "Yes, Publish" at bounding box center [352, 215] width 74 height 21
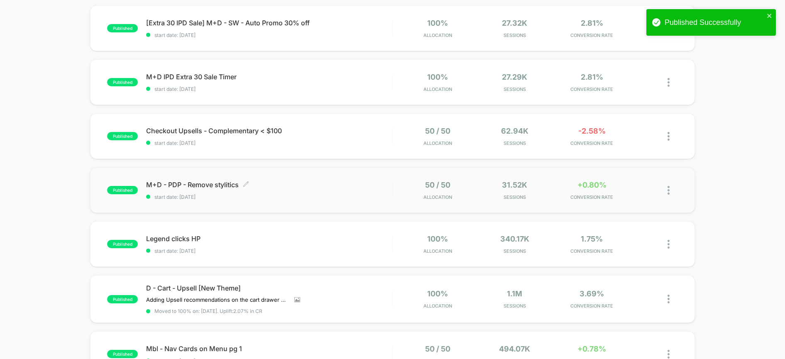
scroll to position [194, 0]
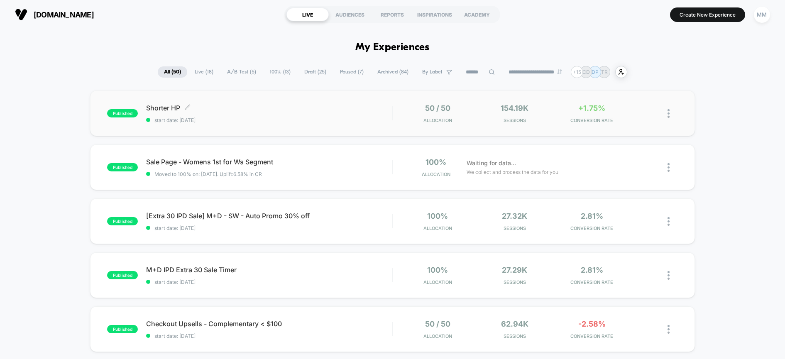
click at [250, 117] on span "start date: [DATE]" at bounding box center [269, 120] width 246 height 6
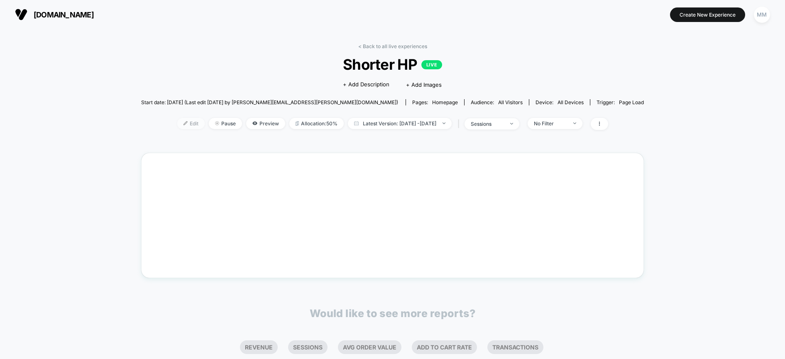
scroll to position [0, 0]
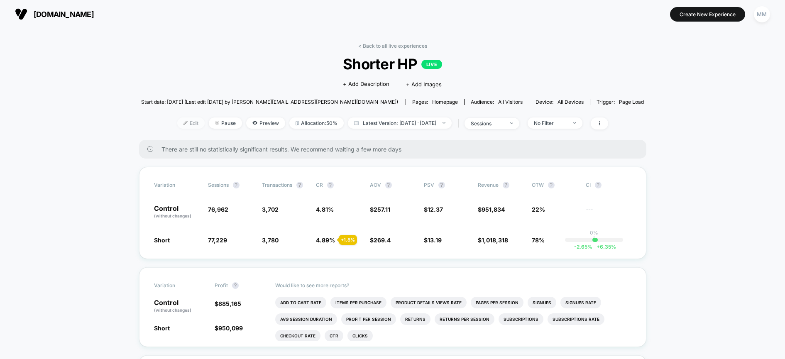
click at [181, 125] on span "Edit" at bounding box center [190, 122] width 27 height 11
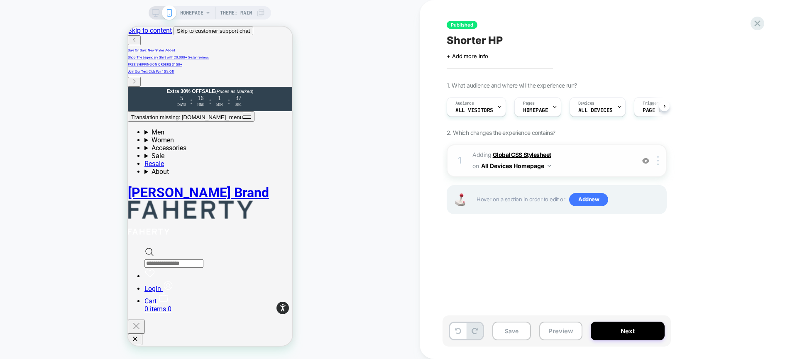
scroll to position [0, 0]
click at [505, 154] on b "Global CSS Stylesheet" at bounding box center [522, 154] width 59 height 7
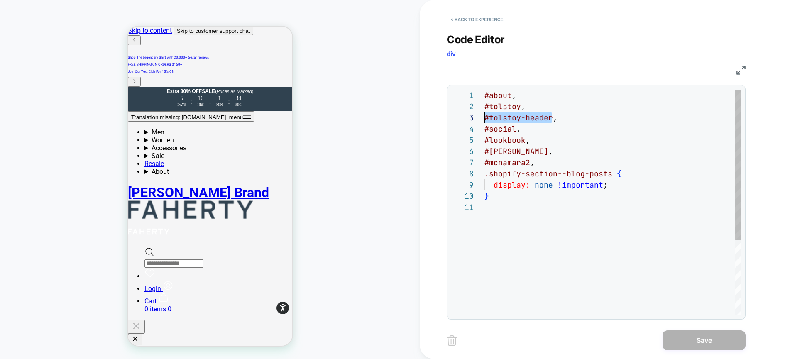
scroll to position [22, 0]
drag, startPoint x: 551, startPoint y: 118, endPoint x: 483, endPoint y: 121, distance: 68.5
click at [483, 121] on div "**********" at bounding box center [596, 202] width 290 height 225
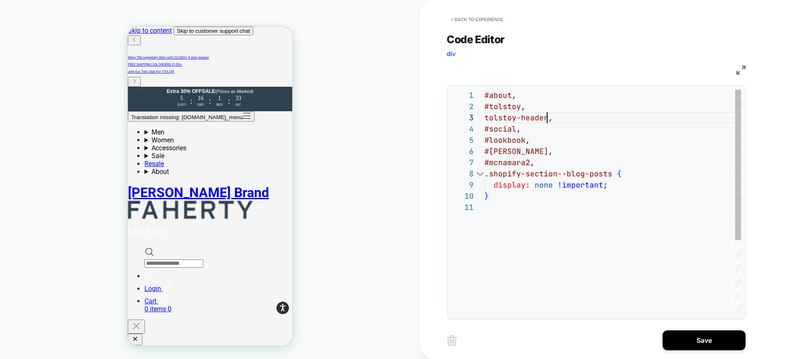
scroll to position [22, 63]
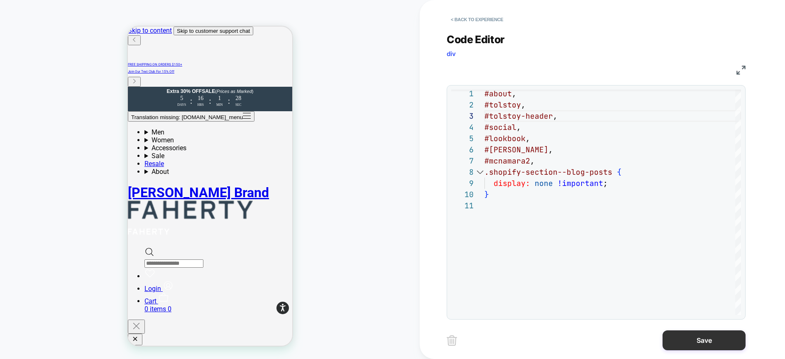
type textarea "**********"
click at [695, 333] on button "Save" at bounding box center [703, 340] width 83 height 20
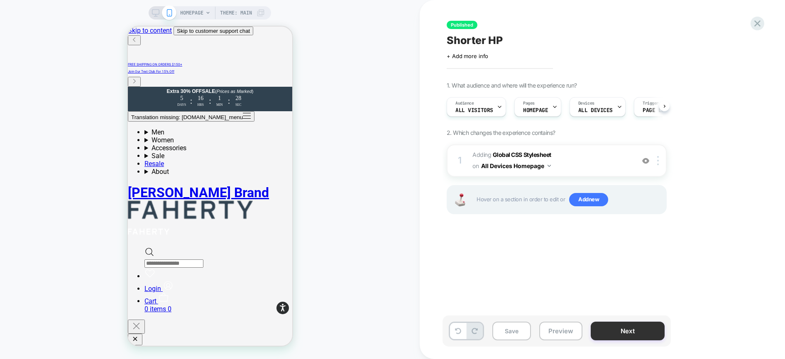
scroll to position [0, 0]
click at [610, 331] on button "Next" at bounding box center [627, 331] width 74 height 19
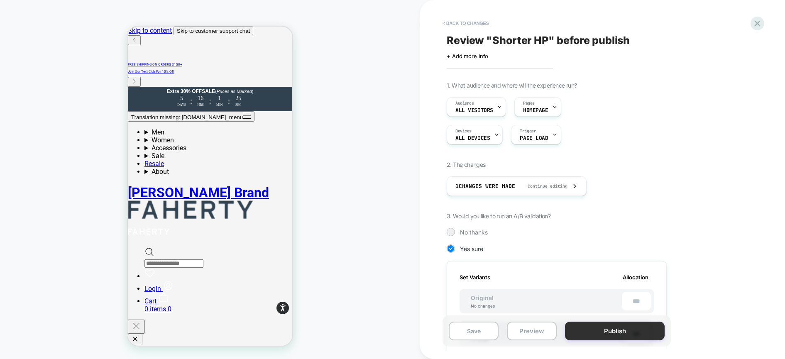
click at [598, 332] on button "Publish" at bounding box center [615, 331] width 100 height 19
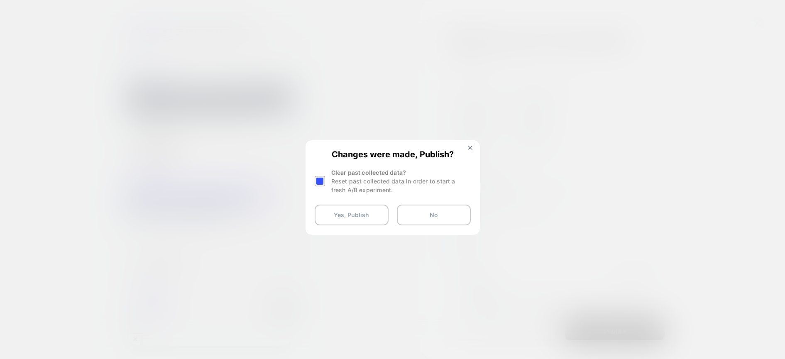
click at [320, 183] on div at bounding box center [320, 181] width 10 height 10
click at [332, 219] on button "Yes, Publish" at bounding box center [352, 215] width 74 height 21
